Goal: Task Accomplishment & Management: Use online tool/utility

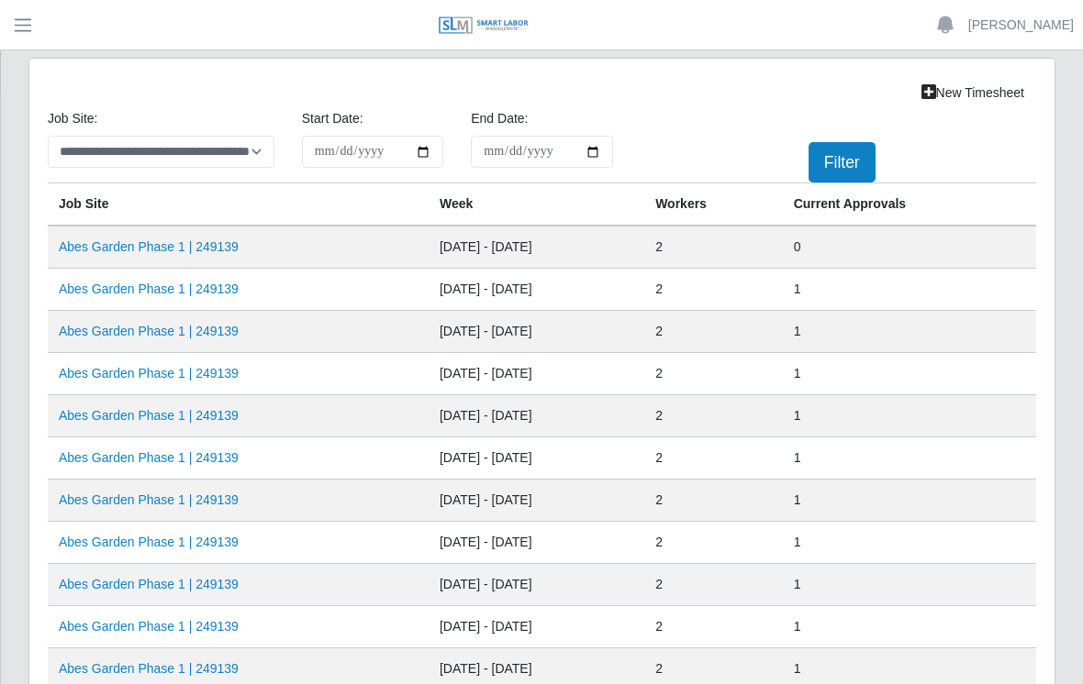
click at [182, 247] on link "Abes Garden Phase 1 | 249139" at bounding box center [149, 246] width 180 height 15
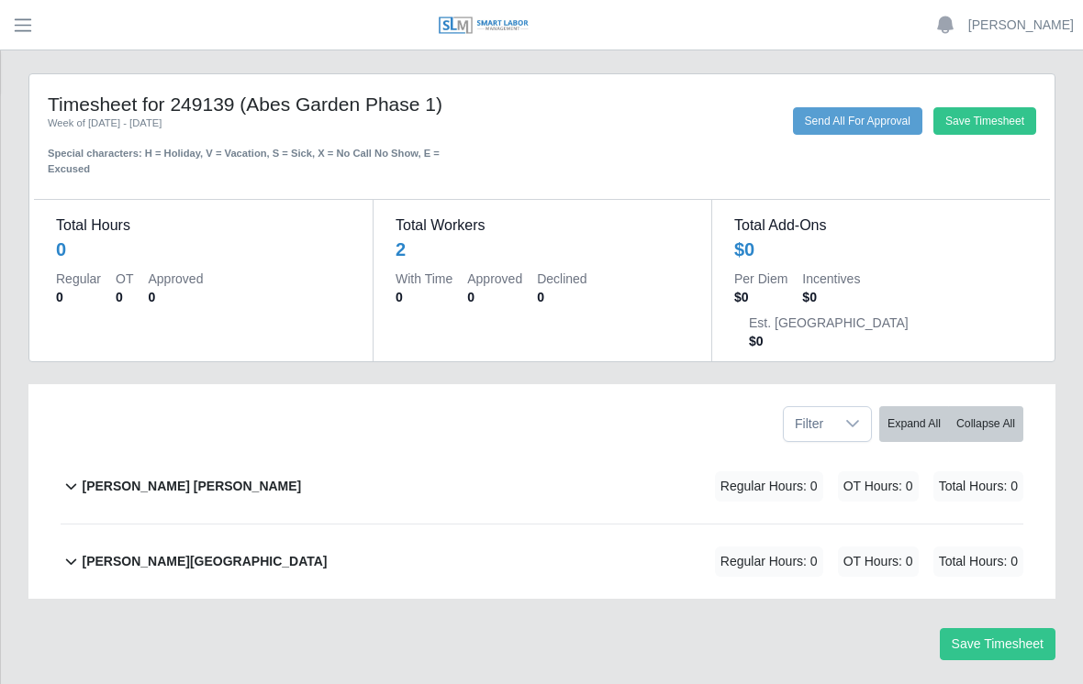
click at [162, 477] on b "David Rojas Ortiz" at bounding box center [191, 486] width 219 height 19
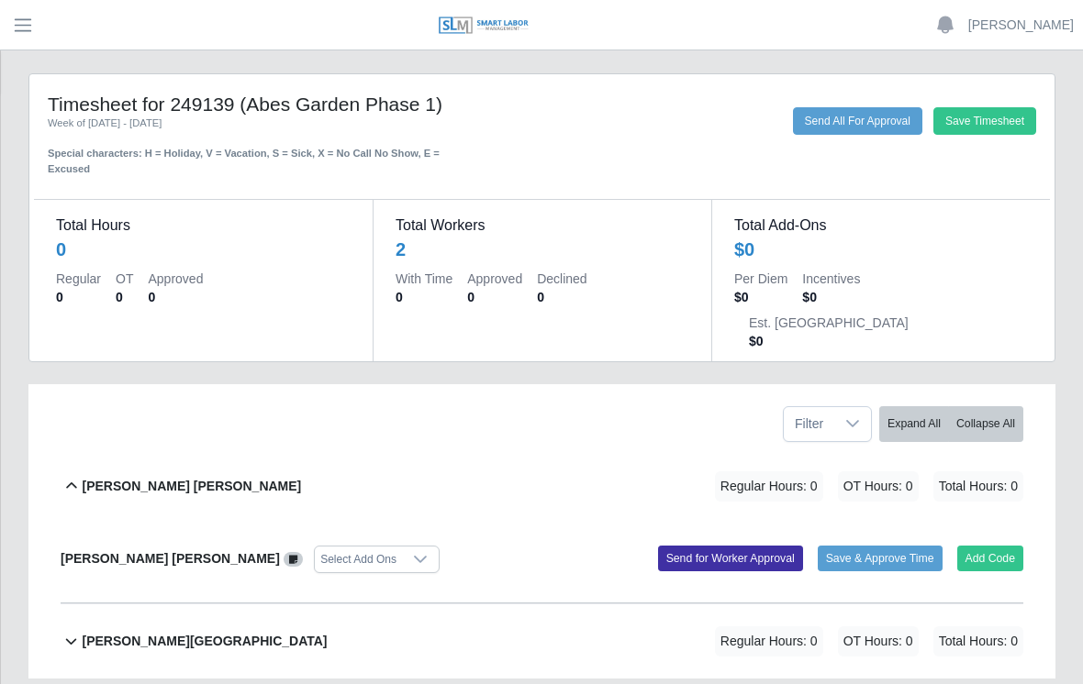
click at [994, 546] on button "Add Code" at bounding box center [990, 559] width 67 height 26
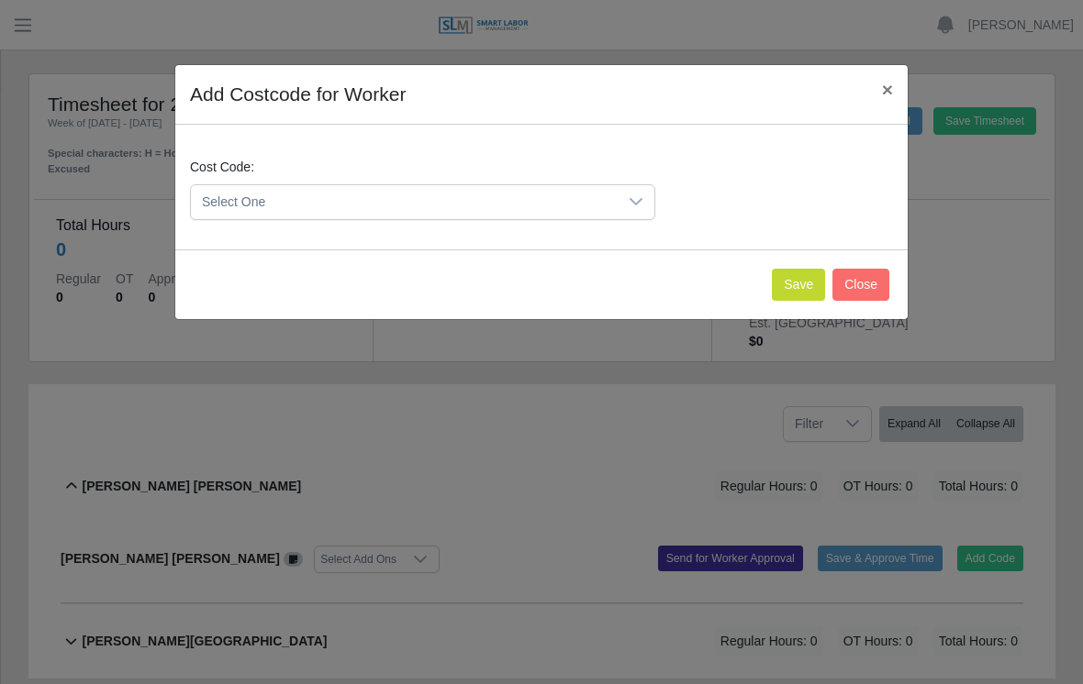
click at [652, 199] on div at bounding box center [636, 202] width 37 height 34
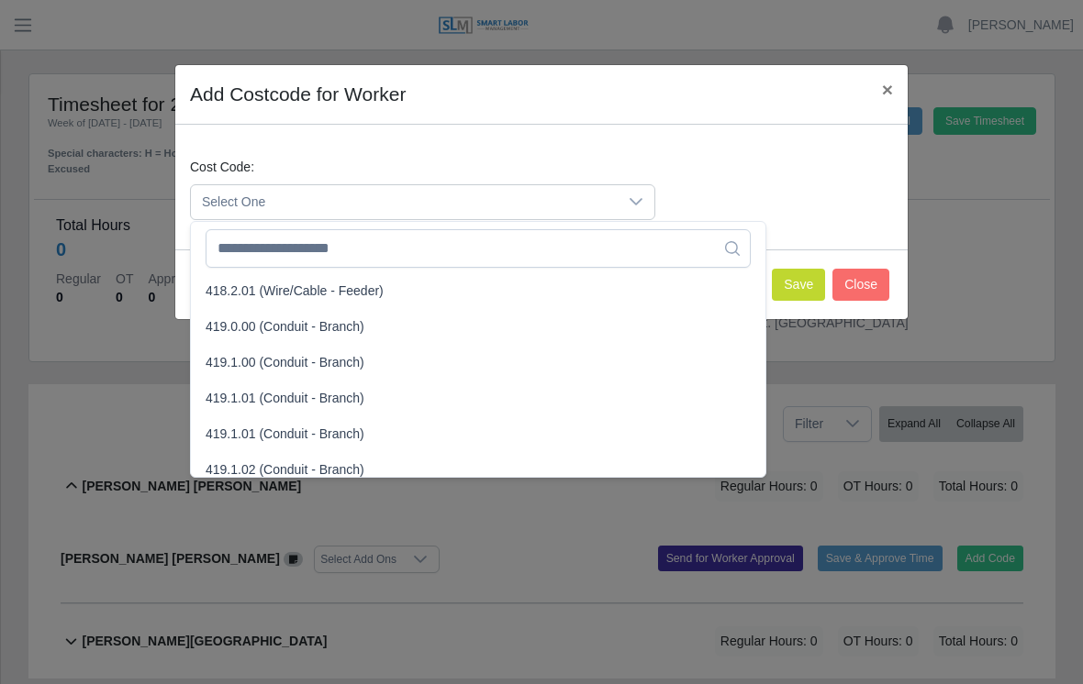
scroll to position [1009, 0]
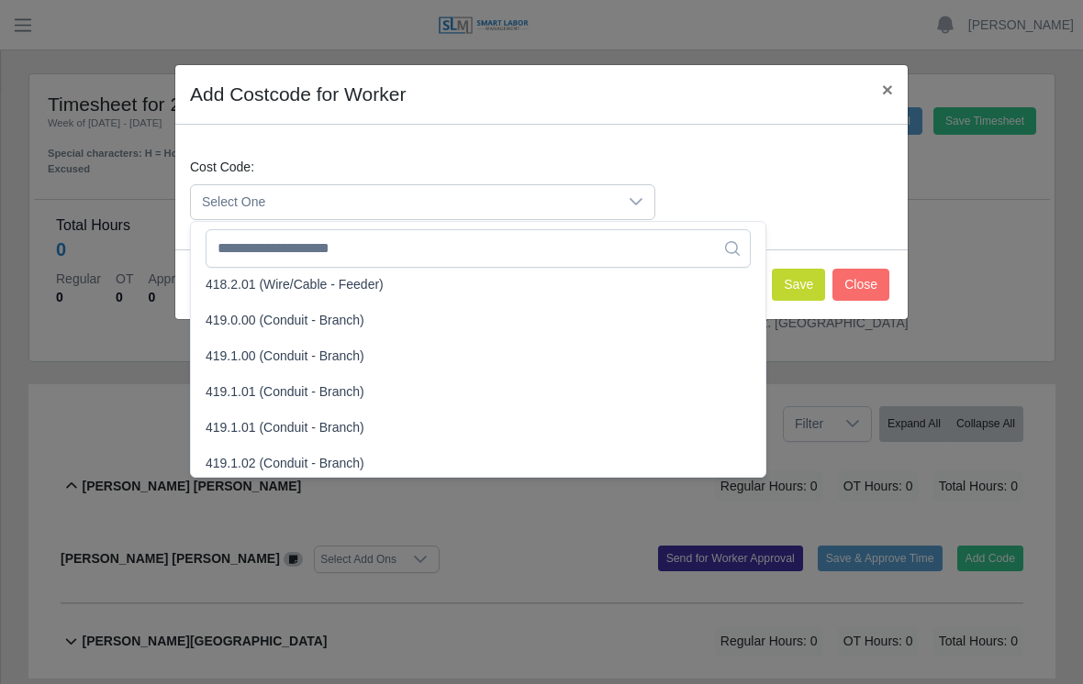
click at [252, 322] on span "419.0.00 (Conduit - Branch)" at bounding box center [285, 320] width 159 height 19
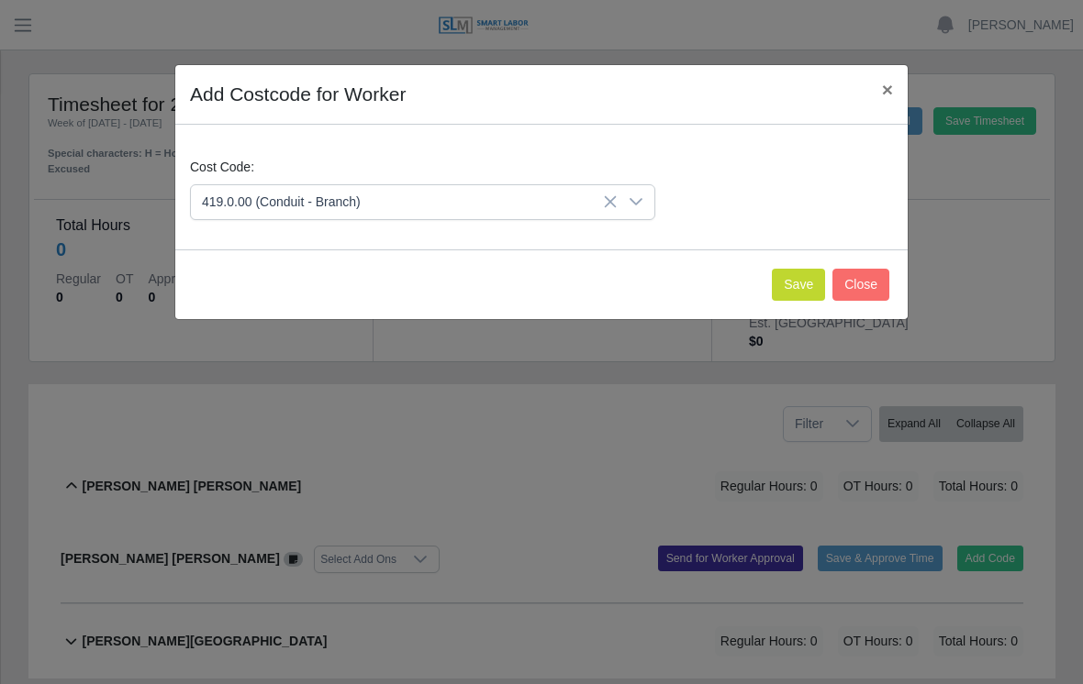
click at [796, 284] on button "Save" at bounding box center [798, 285] width 53 height 32
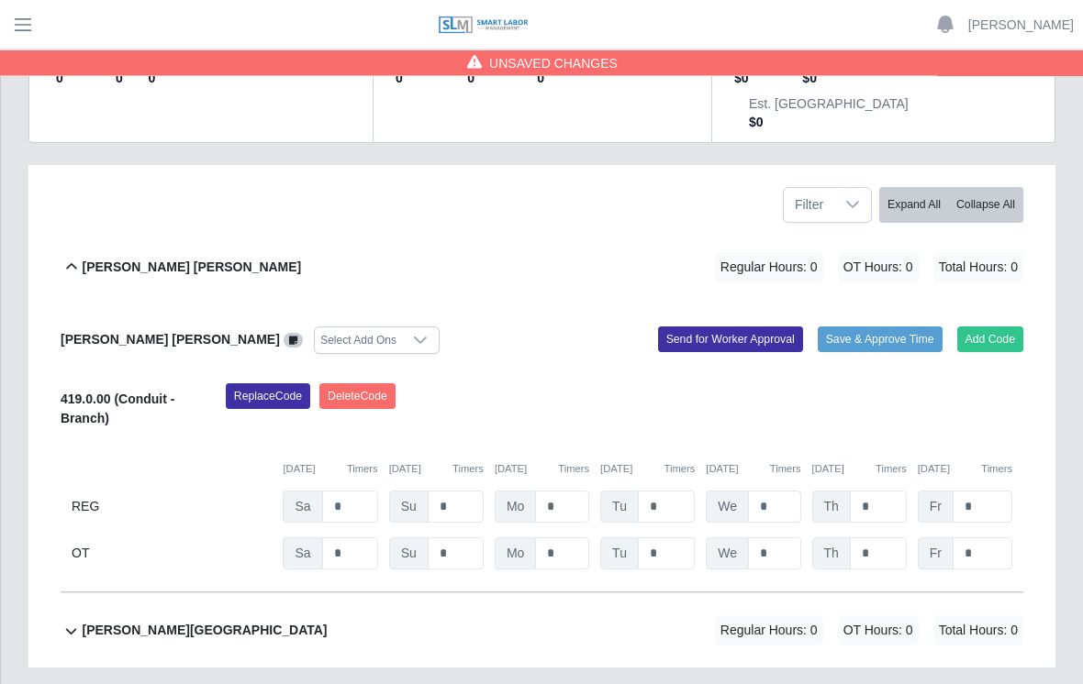
scroll to position [220, 0]
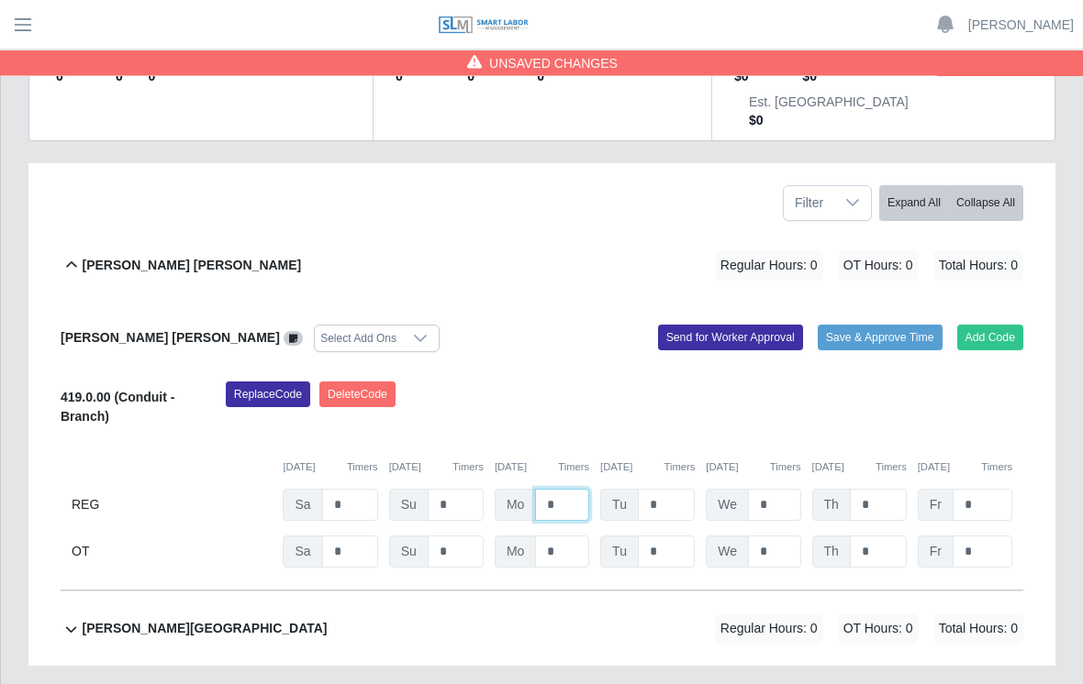
click at [571, 490] on input "*" at bounding box center [562, 506] width 54 height 32
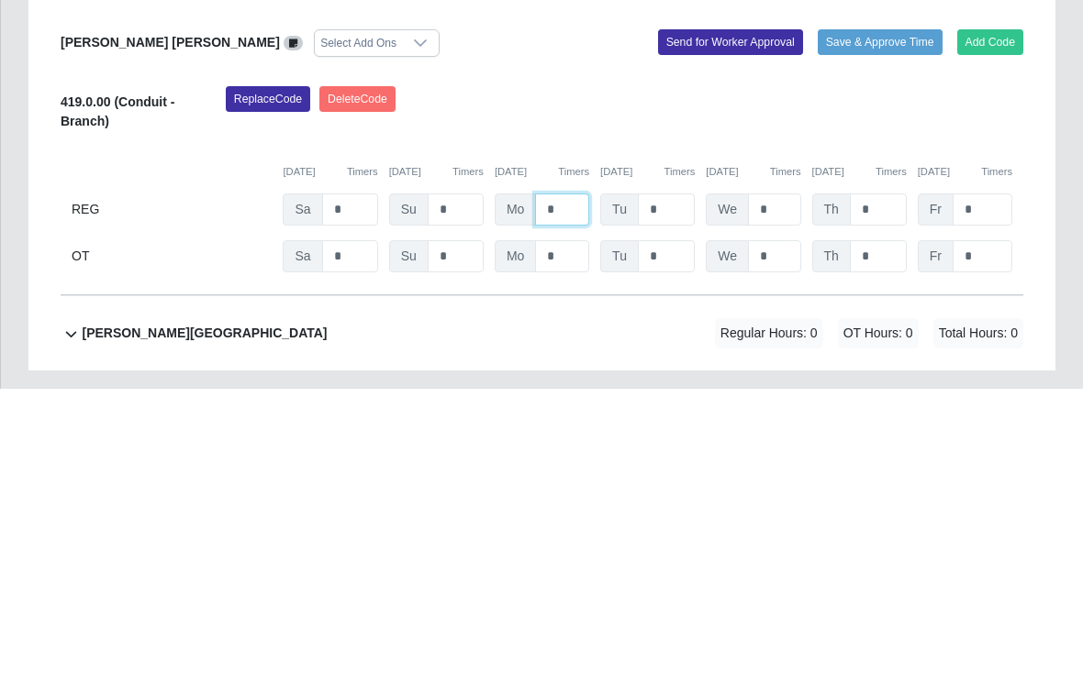
type input "*"
click at [985, 383] on div "Replace Code Delete Code" at bounding box center [624, 411] width 825 height 56
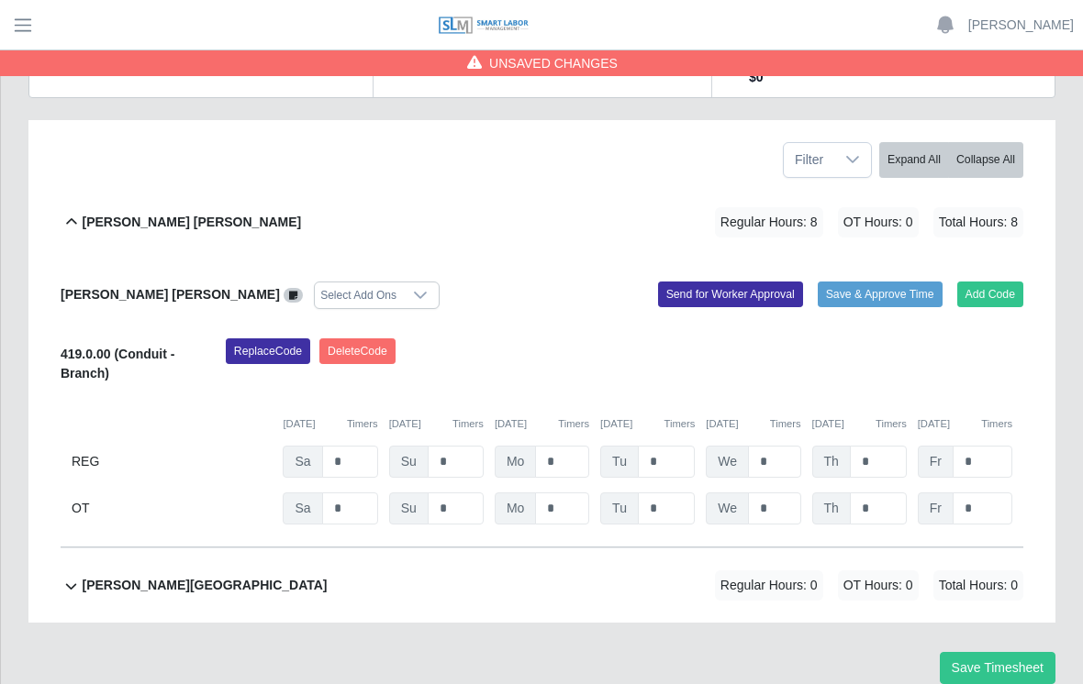
click at [1016, 652] on button "Save Timesheet" at bounding box center [998, 668] width 116 height 32
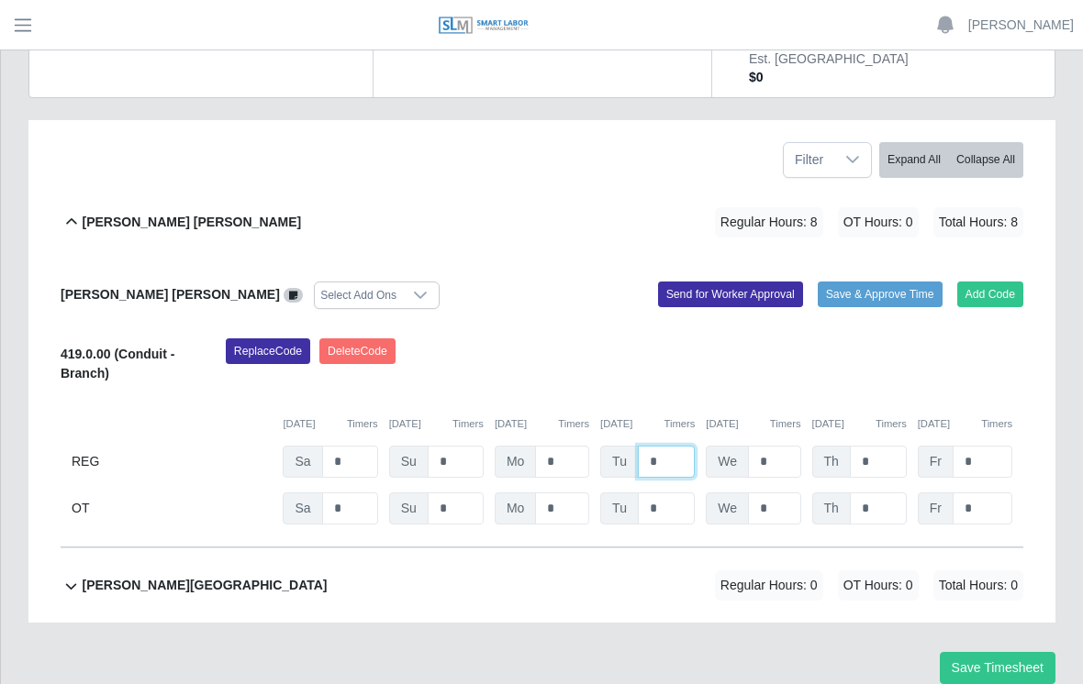
click at [661, 446] on input "*" at bounding box center [666, 462] width 57 height 32
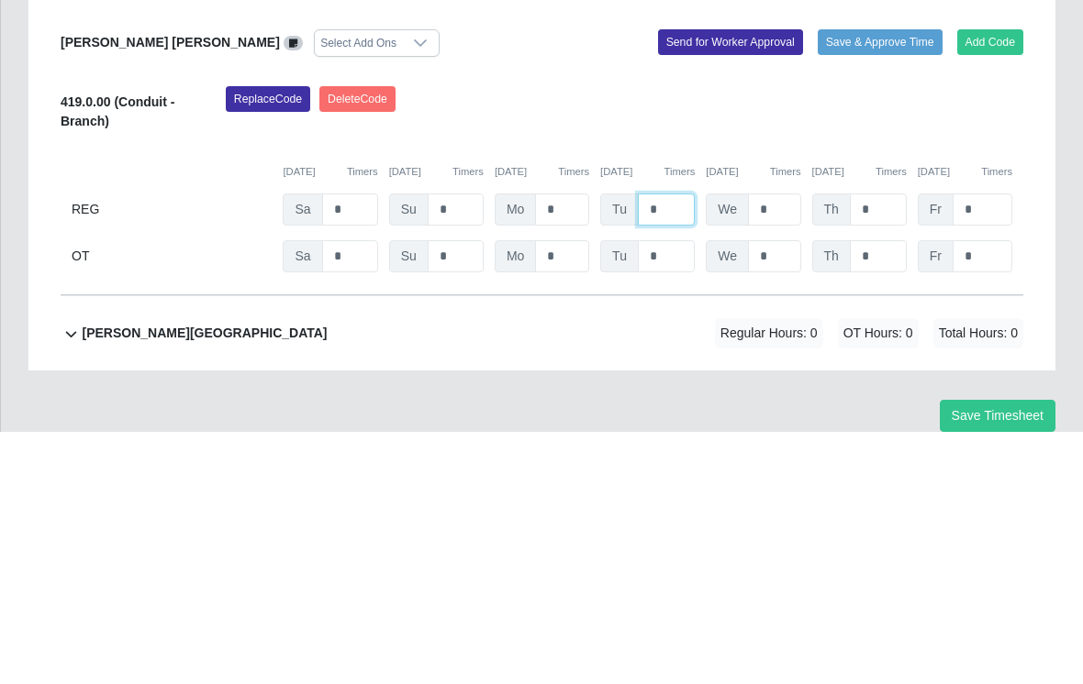
type input "*"
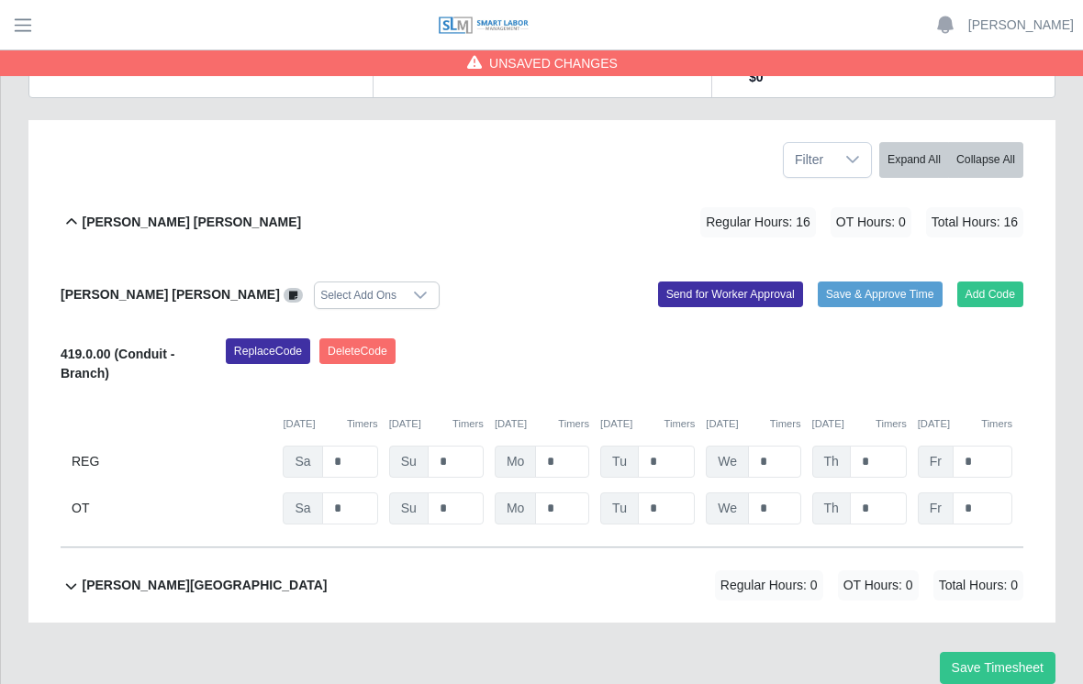
click at [1001, 652] on button "Save Timesheet" at bounding box center [998, 668] width 116 height 32
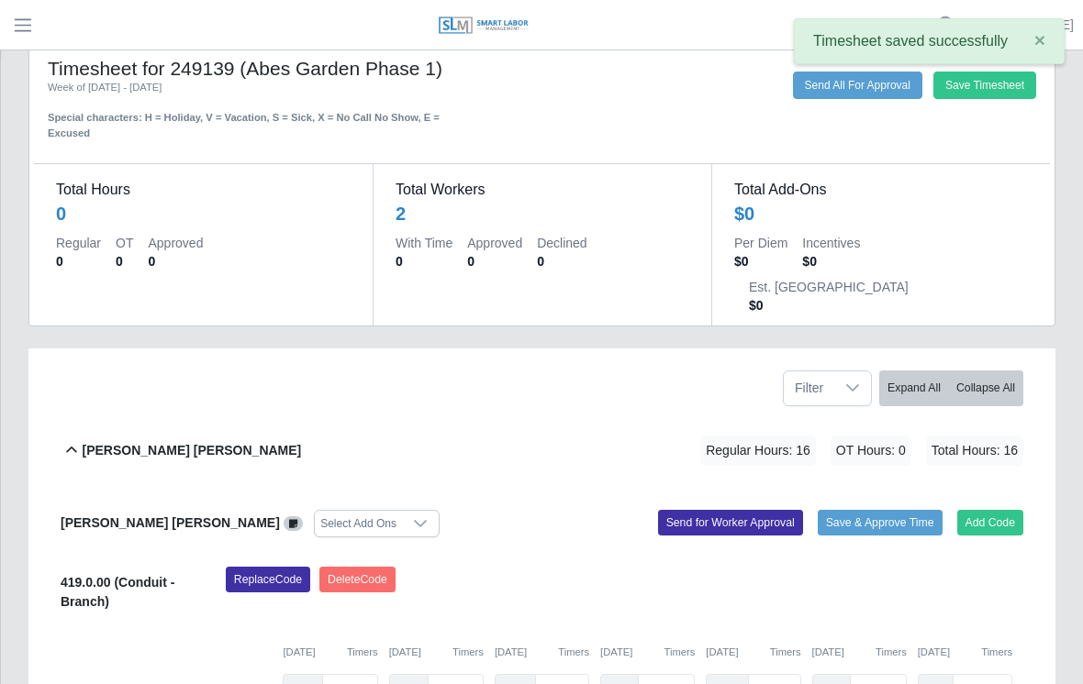
scroll to position [0, 0]
